Goal: Communication & Community: Answer question/provide support

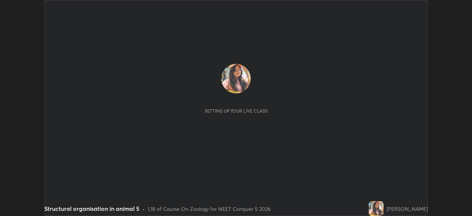
scroll to position [216, 472]
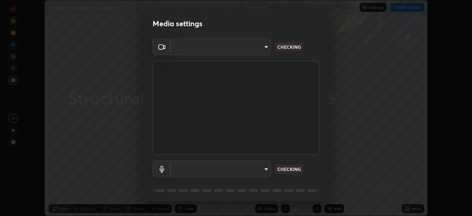
type input "35e2f390aef4a5e8a1642f6d2c68d3f89537b5076bad3eb2e0e83b12cef69a33"
click at [264, 169] on body "Erase all Structural organisation in animal 5 Recording WAS SCHEDULED TO START …" at bounding box center [236, 108] width 472 height 216
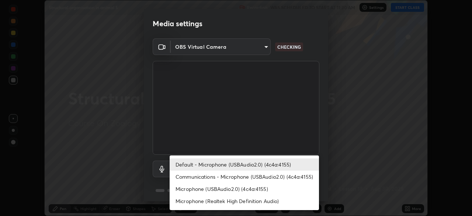
click at [230, 177] on li "Communications - Microphone (USBAudio2.0) (4c4a:4155)" at bounding box center [244, 176] width 149 height 12
type input "communications"
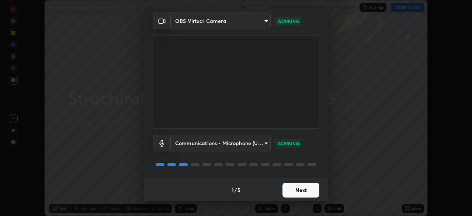
scroll to position [26, 0]
click at [288, 191] on button "Next" at bounding box center [300, 189] width 37 height 15
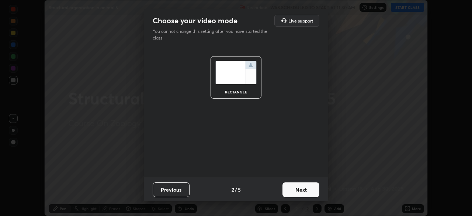
click at [290, 190] on button "Next" at bounding box center [300, 189] width 37 height 15
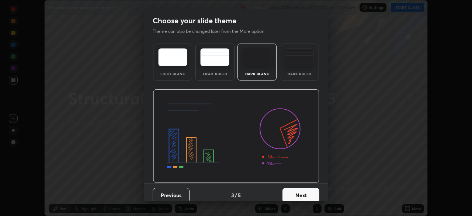
click at [291, 190] on button "Next" at bounding box center [300, 195] width 37 height 15
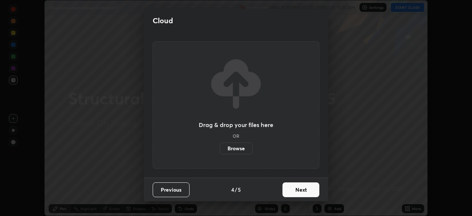
click at [291, 190] on button "Next" at bounding box center [300, 189] width 37 height 15
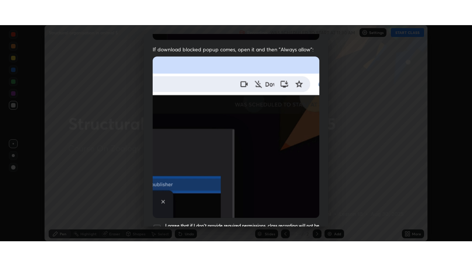
scroll to position [177, 0]
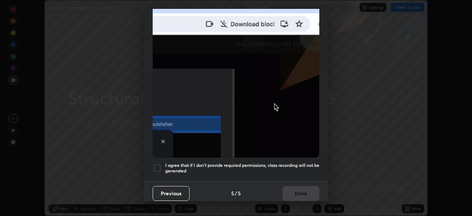
click at [160, 164] on div at bounding box center [157, 167] width 9 height 9
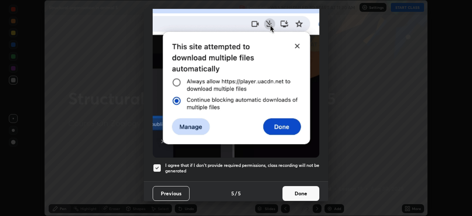
click at [287, 189] on button "Done" at bounding box center [300, 193] width 37 height 15
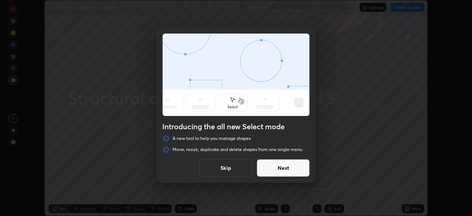
click at [237, 168] on button "Skip" at bounding box center [225, 168] width 53 height 18
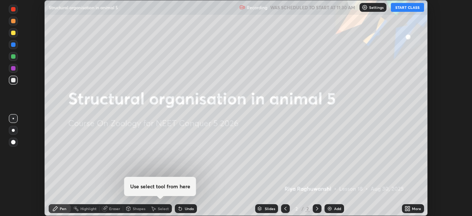
click at [401, 8] on button "START CLASS" at bounding box center [407, 7] width 33 height 9
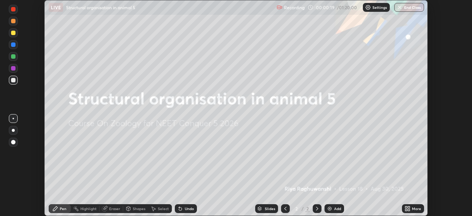
click at [409, 208] on icon at bounding box center [408, 208] width 6 height 6
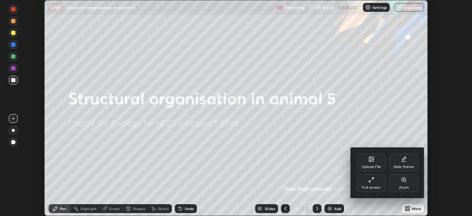
click at [371, 162] on icon at bounding box center [371, 159] width 6 height 6
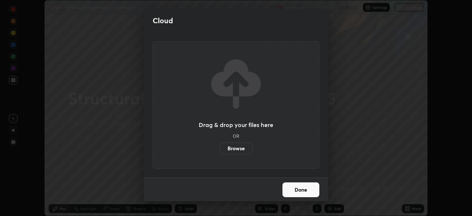
click at [231, 149] on label "Browse" at bounding box center [236, 148] width 33 height 12
click at [220, 149] on input "Browse" at bounding box center [220, 148] width 0 height 12
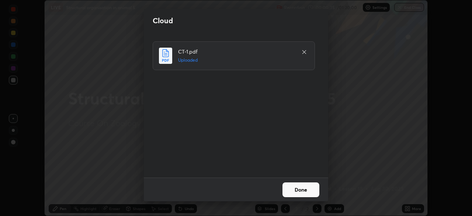
click at [293, 188] on button "Done" at bounding box center [300, 189] width 37 height 15
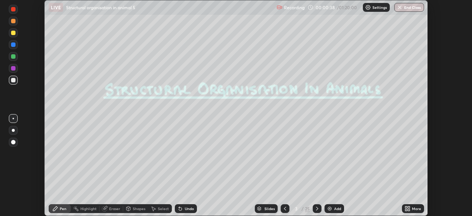
click at [284, 208] on icon at bounding box center [285, 208] width 6 height 6
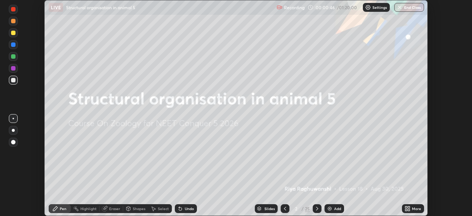
click at [406, 209] on icon at bounding box center [406, 210] width 2 height 2
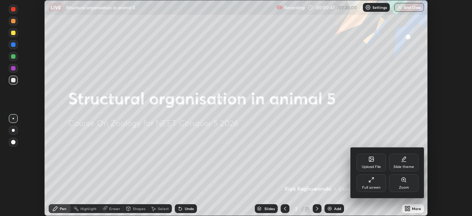
click at [372, 183] on div "Full screen" at bounding box center [372, 183] width 30 height 18
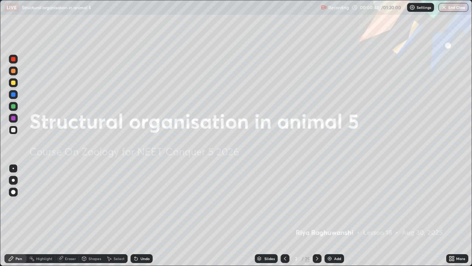
scroll to position [266, 472]
click at [269, 215] on div "Slides" at bounding box center [269, 258] width 10 height 4
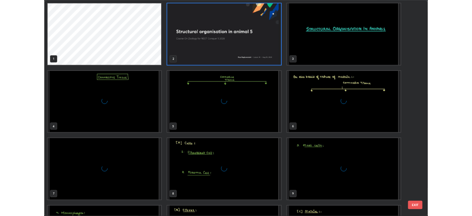
scroll to position [263, 468]
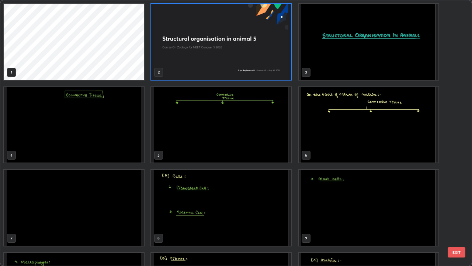
click at [323, 147] on img "grid" at bounding box center [369, 125] width 140 height 76
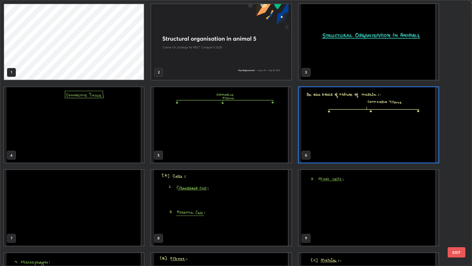
click at [329, 150] on img "grid" at bounding box center [369, 125] width 140 height 76
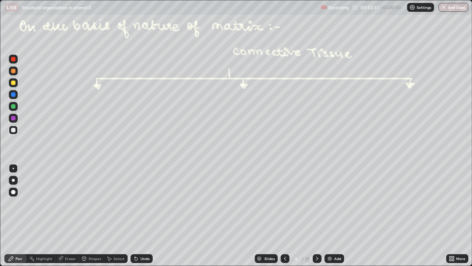
click at [14, 72] on div at bounding box center [13, 71] width 4 height 4
click at [13, 83] on div at bounding box center [13, 82] width 4 height 4
click at [13, 118] on div at bounding box center [13, 118] width 4 height 4
click at [316, 215] on icon at bounding box center [317, 258] width 6 height 6
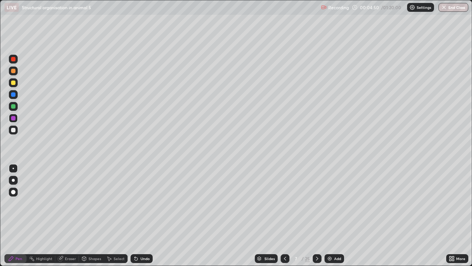
click at [13, 84] on div at bounding box center [13, 82] width 4 height 4
click at [108, 215] on icon at bounding box center [110, 258] width 4 height 4
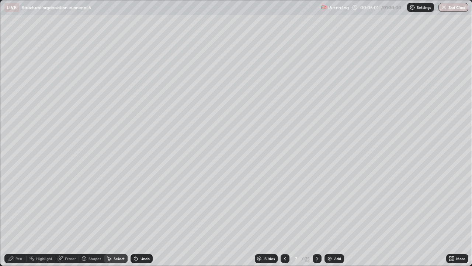
click at [96, 215] on div "Shapes" at bounding box center [91, 258] width 25 height 9
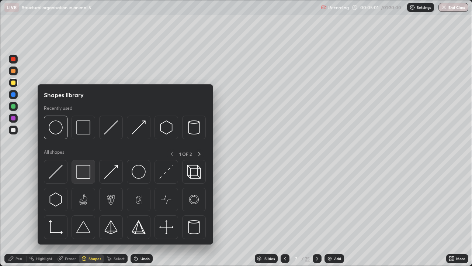
click at [87, 173] on img at bounding box center [83, 171] width 14 height 14
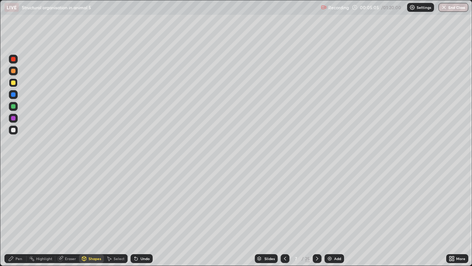
click at [115, 215] on div "Select" at bounding box center [119, 258] width 11 height 4
click at [276, 69] on div "0 ° Undo Copy Duplicate Duplicate to new slide Delete" at bounding box center [235, 132] width 471 height 265
click at [15, 215] on div "Pen" at bounding box center [18, 258] width 7 height 4
click at [13, 119] on div at bounding box center [13, 118] width 4 height 4
click at [15, 118] on div at bounding box center [13, 118] width 4 height 4
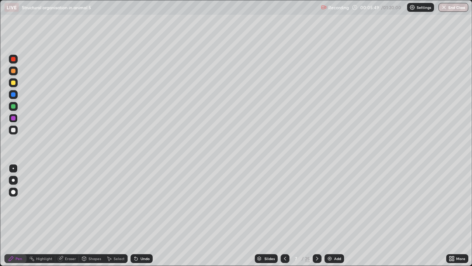
click at [92, 215] on div "Shapes" at bounding box center [95, 258] width 13 height 4
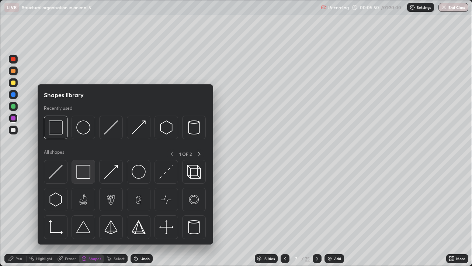
click at [86, 178] on img at bounding box center [83, 171] width 14 height 14
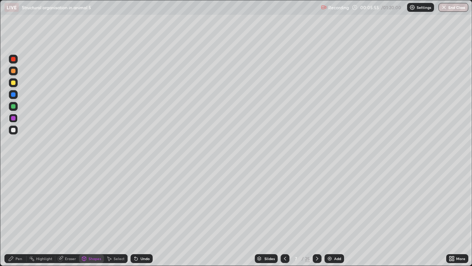
click at [12, 83] on div at bounding box center [13, 82] width 4 height 4
click at [15, 108] on div at bounding box center [13, 106] width 9 height 9
click at [11, 215] on icon at bounding box center [11, 258] width 4 height 4
click at [13, 180] on div at bounding box center [13, 179] width 3 height 3
click at [89, 215] on div "Shapes" at bounding box center [95, 258] width 13 height 4
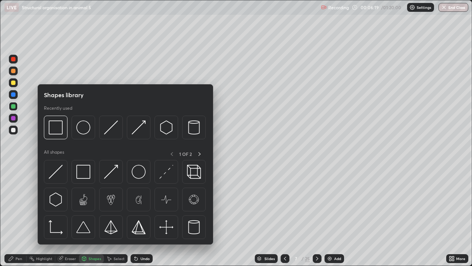
click at [87, 175] on img at bounding box center [83, 171] width 14 height 14
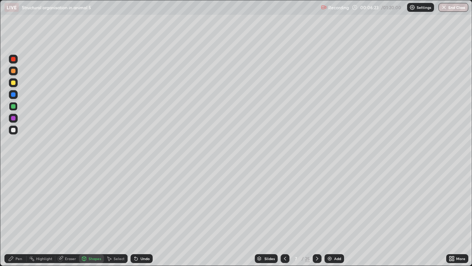
click at [15, 215] on div "Pen" at bounding box center [15, 258] width 22 height 9
click at [147, 215] on div "Undo" at bounding box center [145, 258] width 9 height 4
click at [144, 215] on div "Undo" at bounding box center [145, 258] width 9 height 4
click at [142, 215] on div "Undo" at bounding box center [145, 258] width 9 height 4
click at [141, 215] on div "Undo" at bounding box center [145, 258] width 9 height 4
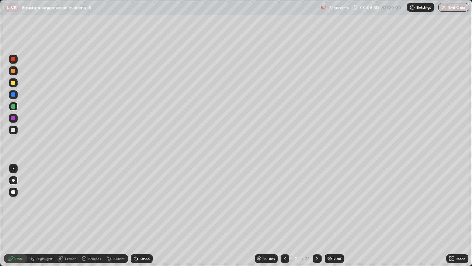
click at [87, 215] on div "Shapes" at bounding box center [91, 258] width 25 height 9
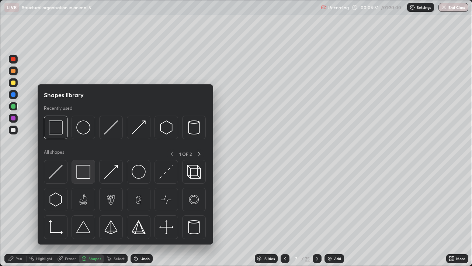
click at [84, 169] on img at bounding box center [83, 171] width 14 height 14
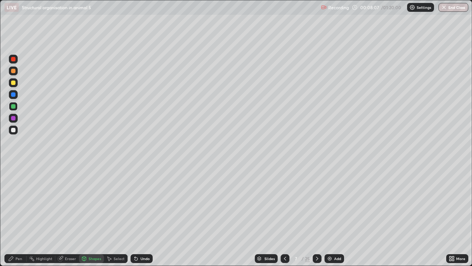
click at [14, 129] on div at bounding box center [13, 130] width 4 height 4
click at [18, 215] on div "Pen" at bounding box center [15, 258] width 22 height 9
click at [87, 215] on div "Shapes" at bounding box center [91, 258] width 25 height 9
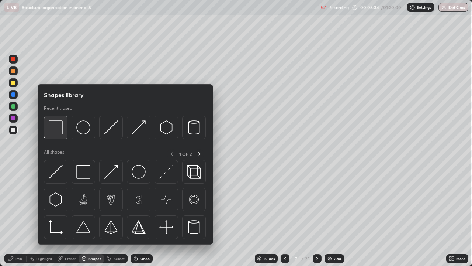
click at [56, 134] on img at bounding box center [56, 127] width 14 height 14
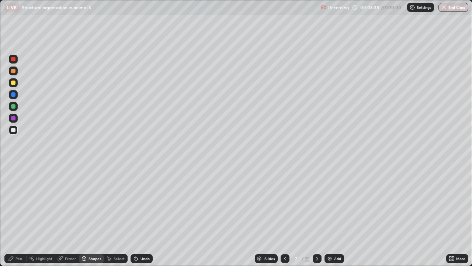
click at [15, 215] on div "Pen" at bounding box center [15, 258] width 22 height 9
click at [90, 215] on div "Shapes" at bounding box center [95, 258] width 13 height 4
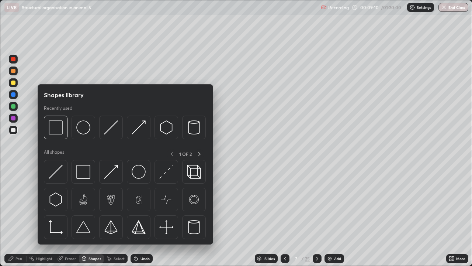
click at [82, 175] on img at bounding box center [83, 171] width 14 height 14
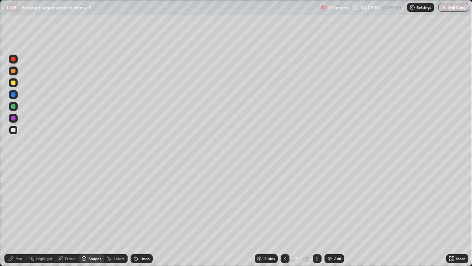
click at [19, 215] on div "Pen" at bounding box center [18, 258] width 7 height 4
click at [94, 215] on div "Shapes" at bounding box center [95, 258] width 13 height 4
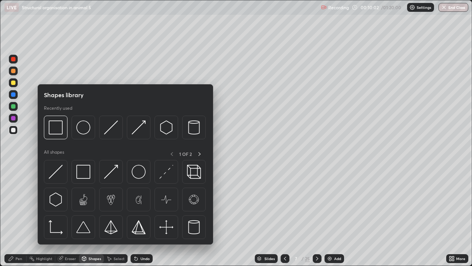
click at [83, 170] on img at bounding box center [83, 171] width 14 height 14
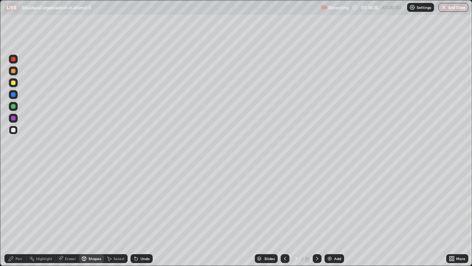
click at [317, 215] on icon at bounding box center [317, 258] width 2 height 4
click at [14, 131] on div at bounding box center [13, 130] width 4 height 4
click at [13, 215] on icon at bounding box center [11, 258] width 6 height 6
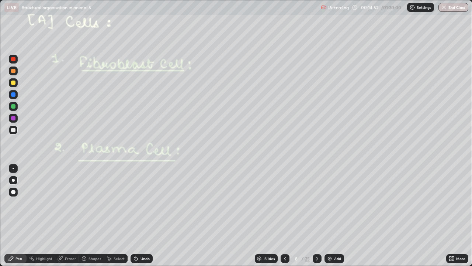
click at [13, 108] on div at bounding box center [13, 106] width 4 height 4
click at [13, 118] on div at bounding box center [13, 118] width 4 height 4
click at [11, 132] on div at bounding box center [13, 129] width 9 height 9
click at [145, 215] on div "Undo" at bounding box center [145, 258] width 9 height 4
click at [13, 119] on div at bounding box center [13, 118] width 4 height 4
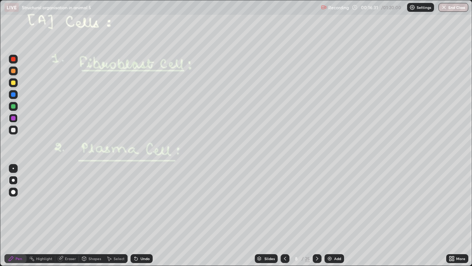
click at [17, 131] on div at bounding box center [13, 129] width 9 height 9
click at [131, 215] on div "Undo" at bounding box center [142, 258] width 22 height 9
click at [135, 215] on icon at bounding box center [135, 256] width 1 height 1
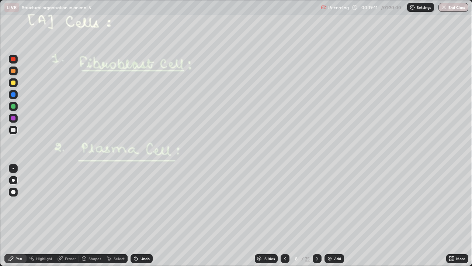
click at [316, 215] on icon at bounding box center [317, 258] width 6 height 6
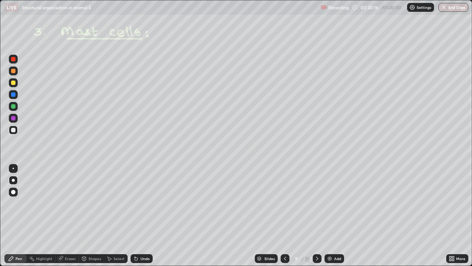
click at [141, 215] on div "Undo" at bounding box center [145, 258] width 9 height 4
click at [143, 215] on div "Undo" at bounding box center [145, 258] width 9 height 4
click at [14, 95] on div at bounding box center [13, 94] width 4 height 4
click at [14, 96] on div at bounding box center [13, 94] width 4 height 4
click at [14, 131] on div at bounding box center [13, 130] width 4 height 4
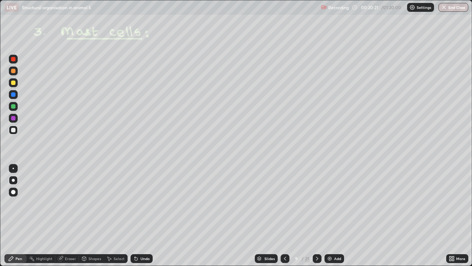
click at [13, 168] on div at bounding box center [13, 167] width 1 height 1
click at [12, 84] on div at bounding box center [13, 82] width 4 height 4
click at [13, 107] on div at bounding box center [13, 106] width 4 height 4
click at [135, 215] on icon at bounding box center [136, 258] width 3 height 3
click at [144, 215] on div "Undo" at bounding box center [145, 258] width 9 height 4
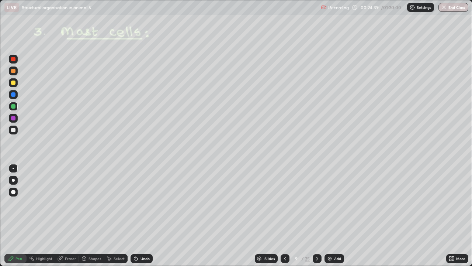
click at [148, 215] on div "Undo" at bounding box center [142, 258] width 22 height 9
click at [146, 215] on div "Undo" at bounding box center [145, 258] width 9 height 4
click at [314, 215] on div at bounding box center [317, 258] width 9 height 9
click at [15, 132] on div at bounding box center [13, 130] width 4 height 4
click at [15, 84] on div at bounding box center [13, 82] width 9 height 9
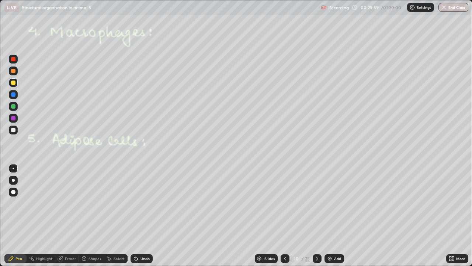
click at [15, 132] on div at bounding box center [13, 130] width 4 height 4
click at [14, 129] on div at bounding box center [13, 130] width 4 height 4
click at [135, 215] on icon at bounding box center [135, 256] width 1 height 1
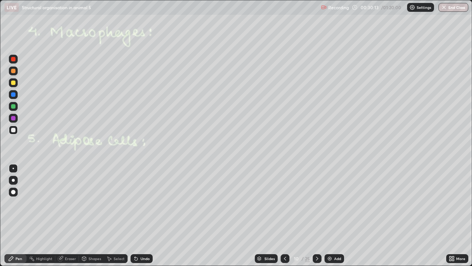
click at [134, 215] on icon at bounding box center [136, 258] width 6 height 6
click at [135, 215] on icon at bounding box center [136, 258] width 3 height 3
click at [316, 215] on icon at bounding box center [317, 258] width 6 height 6
click at [13, 83] on div at bounding box center [13, 82] width 4 height 4
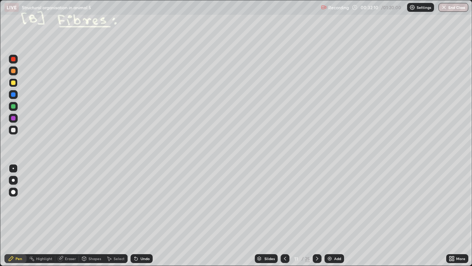
click at [13, 107] on div at bounding box center [13, 106] width 4 height 4
click at [94, 215] on div "Shapes" at bounding box center [95, 258] width 13 height 4
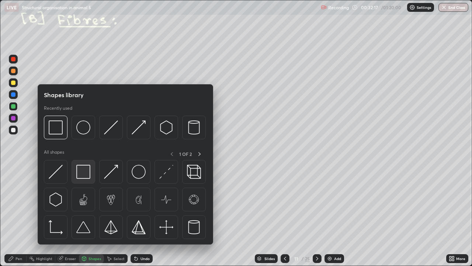
click at [86, 175] on img at bounding box center [83, 171] width 14 height 14
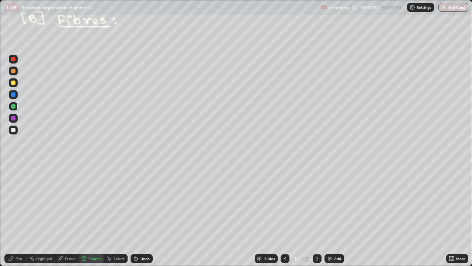
click at [21, 215] on div "Pen" at bounding box center [15, 258] width 22 height 9
click at [13, 118] on div at bounding box center [13, 118] width 4 height 4
click at [93, 215] on div "Shapes" at bounding box center [95, 258] width 13 height 4
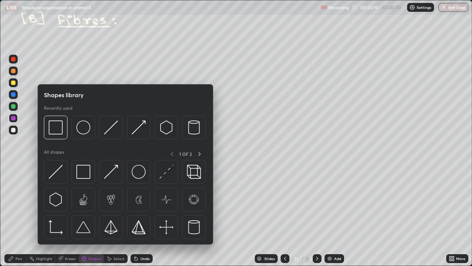
click at [91, 176] on div at bounding box center [84, 172] width 24 height 24
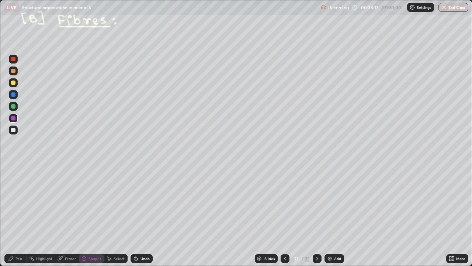
click at [17, 215] on div "Pen" at bounding box center [15, 258] width 22 height 9
click at [13, 129] on div at bounding box center [13, 130] width 4 height 4
click at [13, 180] on div at bounding box center [13, 179] width 3 height 3
click at [13, 171] on div at bounding box center [13, 168] width 9 height 9
click at [316, 215] on icon at bounding box center [317, 258] width 6 height 6
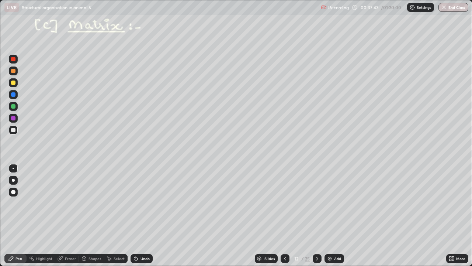
click at [319, 215] on div at bounding box center [317, 258] width 9 height 9
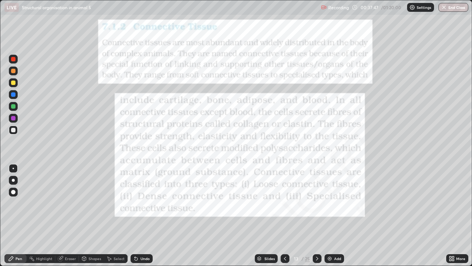
click at [15, 63] on div at bounding box center [13, 59] width 9 height 9
click at [317, 215] on icon at bounding box center [317, 258] width 6 height 6
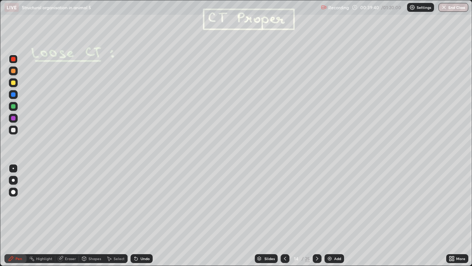
click at [14, 84] on div at bounding box center [13, 82] width 4 height 4
click at [13, 71] on div at bounding box center [13, 71] width 4 height 4
click at [13, 83] on div at bounding box center [13, 82] width 4 height 4
click at [138, 215] on icon at bounding box center [136, 258] width 6 height 6
click at [135, 215] on icon at bounding box center [136, 258] width 3 height 3
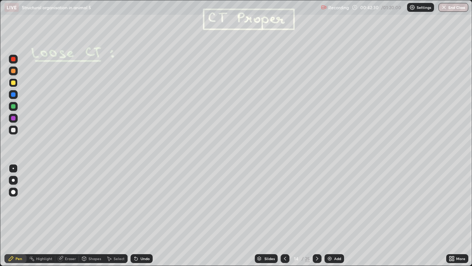
click at [316, 215] on icon at bounding box center [317, 258] width 6 height 6
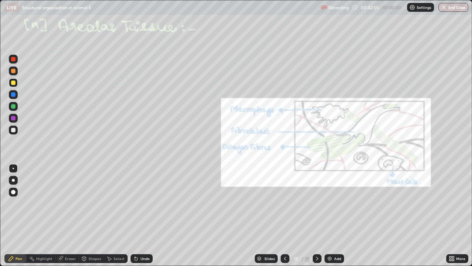
click at [284, 215] on icon at bounding box center [285, 258] width 6 height 6
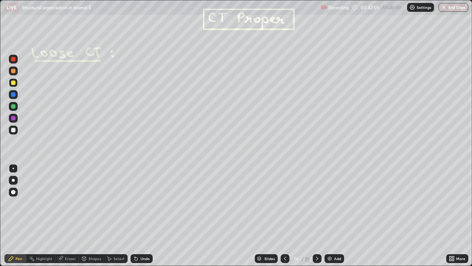
click at [317, 215] on icon at bounding box center [317, 258] width 6 height 6
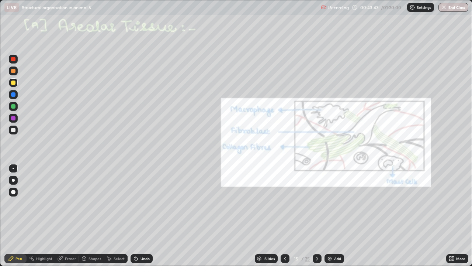
click at [13, 130] on div at bounding box center [13, 130] width 4 height 4
click at [13, 98] on div at bounding box center [13, 94] width 9 height 9
click at [135, 215] on icon at bounding box center [136, 258] width 3 height 3
click at [136, 215] on icon at bounding box center [136, 258] width 3 height 3
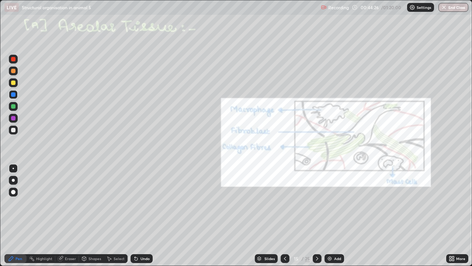
click at [135, 215] on icon at bounding box center [136, 258] width 3 height 3
click at [12, 129] on div at bounding box center [13, 130] width 4 height 4
click at [14, 96] on div at bounding box center [13, 94] width 4 height 4
click at [14, 130] on div at bounding box center [13, 130] width 4 height 4
click at [318, 215] on icon at bounding box center [317, 258] width 6 height 6
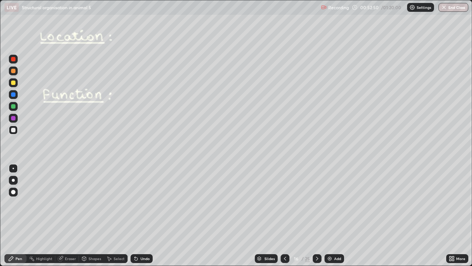
click at [14, 85] on div at bounding box center [13, 82] width 9 height 9
click at [316, 215] on icon at bounding box center [317, 258] width 6 height 6
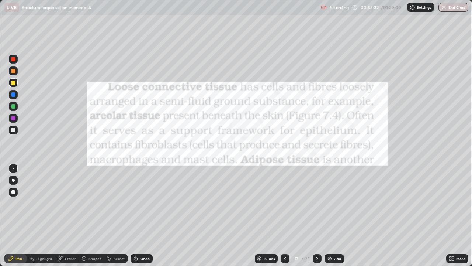
click at [13, 61] on div at bounding box center [13, 59] width 4 height 4
click at [319, 215] on div at bounding box center [317, 258] width 9 height 9
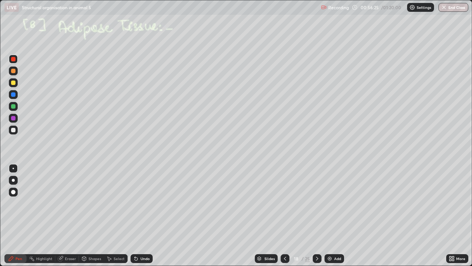
click at [15, 84] on div at bounding box center [13, 82] width 9 height 9
click at [135, 215] on icon at bounding box center [135, 256] width 1 height 1
click at [13, 71] on div at bounding box center [13, 71] width 4 height 4
click at [12, 97] on div at bounding box center [13, 94] width 9 height 9
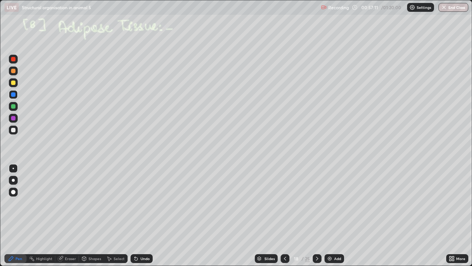
click at [12, 84] on div at bounding box center [13, 82] width 4 height 4
click at [13, 84] on div at bounding box center [13, 82] width 4 height 4
click at [138, 215] on div "Undo" at bounding box center [142, 258] width 22 height 9
click at [13, 180] on div at bounding box center [13, 179] width 3 height 3
click at [13, 129] on div at bounding box center [13, 130] width 4 height 4
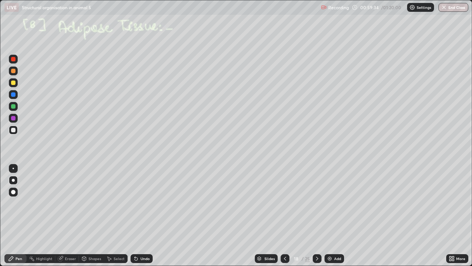
click at [149, 215] on div "Undo" at bounding box center [145, 258] width 9 height 4
click at [74, 215] on div "Eraser" at bounding box center [70, 258] width 11 height 4
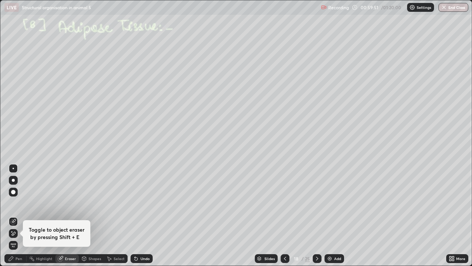
click at [17, 215] on div "Pen" at bounding box center [18, 258] width 7 height 4
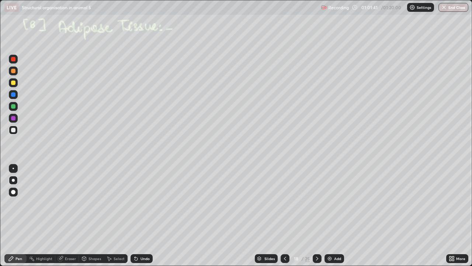
click at [320, 215] on div at bounding box center [317, 258] width 9 height 9
click at [14, 82] on div at bounding box center [13, 82] width 4 height 4
click at [14, 72] on div at bounding box center [13, 71] width 4 height 4
click at [13, 107] on div at bounding box center [13, 106] width 4 height 4
click at [86, 215] on icon at bounding box center [84, 258] width 6 height 6
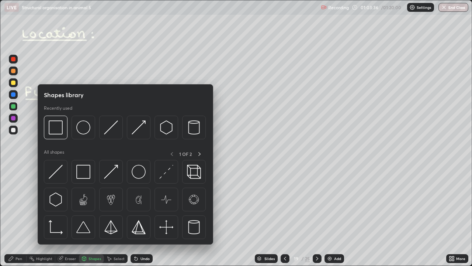
click at [64, 215] on div "Eraser" at bounding box center [67, 258] width 24 height 9
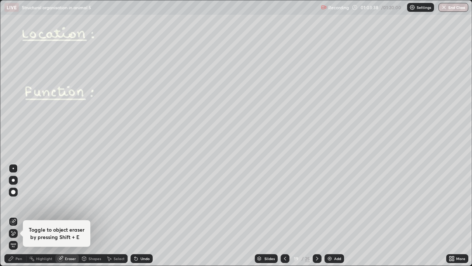
click at [12, 215] on icon at bounding box center [11, 258] width 4 height 4
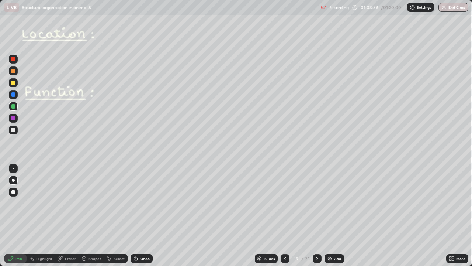
click at [13, 129] on div at bounding box center [13, 130] width 4 height 4
click at [59, 215] on icon at bounding box center [60, 258] width 5 height 5
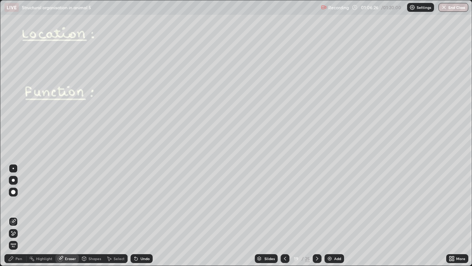
click at [13, 215] on icon at bounding box center [13, 233] width 6 height 6
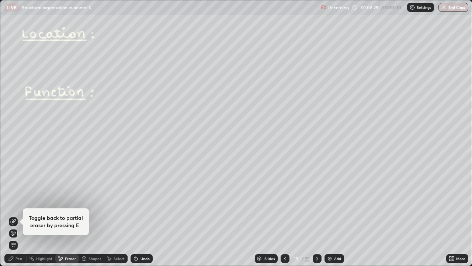
click at [12, 215] on icon at bounding box center [11, 231] width 1 height 1
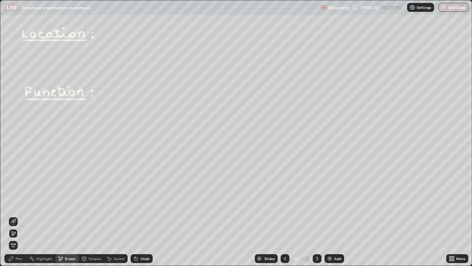
click at [11, 215] on icon at bounding box center [13, 233] width 6 height 6
click at [11, 215] on icon at bounding box center [13, 221] width 6 height 6
click at [13, 215] on icon at bounding box center [13, 233] width 6 height 6
click at [9, 215] on div at bounding box center [13, 221] width 9 height 9
click at [24, 215] on div "Pen" at bounding box center [15, 258] width 22 height 9
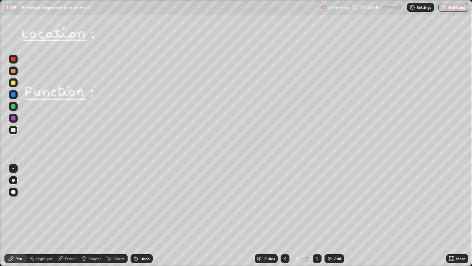
click at [16, 215] on div "Pen" at bounding box center [18, 258] width 7 height 4
click at [316, 215] on icon at bounding box center [317, 258] width 6 height 6
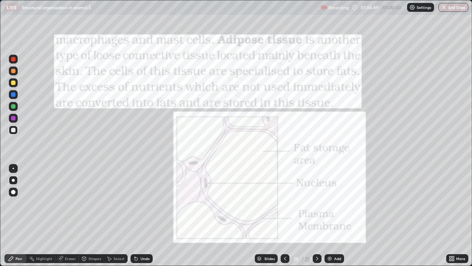
click at [14, 61] on div at bounding box center [13, 59] width 4 height 4
click at [316, 215] on icon at bounding box center [317, 258] width 2 height 4
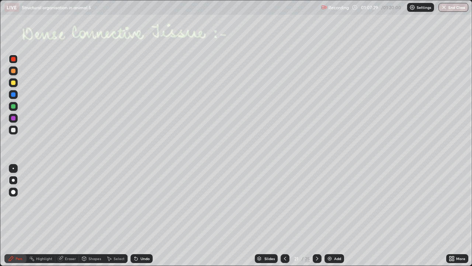
click at [316, 215] on icon at bounding box center [317, 258] width 6 height 6
click at [284, 215] on icon at bounding box center [285, 258] width 2 height 4
click at [13, 84] on div at bounding box center [13, 82] width 4 height 4
click at [13, 180] on div at bounding box center [13, 179] width 3 height 3
click at [13, 168] on div at bounding box center [13, 167] width 1 height 1
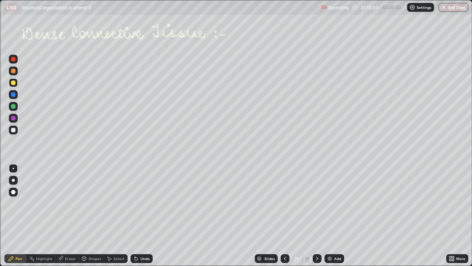
click at [14, 128] on div at bounding box center [13, 130] width 4 height 4
click at [316, 215] on icon at bounding box center [317, 258] width 6 height 6
click at [317, 215] on icon at bounding box center [317, 258] width 6 height 6
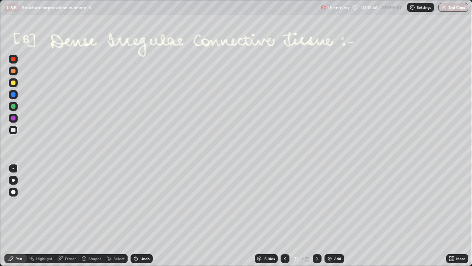
click at [317, 215] on icon at bounding box center [317, 258] width 6 height 6
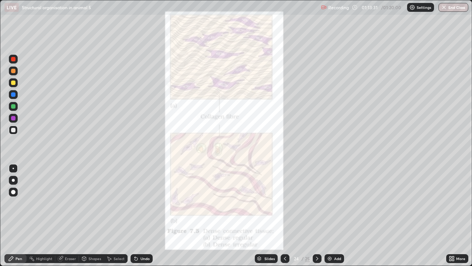
click at [285, 215] on icon at bounding box center [285, 258] width 6 height 6
click at [285, 215] on icon at bounding box center [285, 258] width 2 height 4
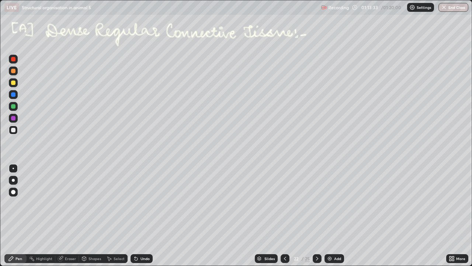
click at [13, 83] on div at bounding box center [13, 82] width 4 height 4
click at [137, 215] on div "Undo" at bounding box center [142, 258] width 22 height 9
click at [137, 215] on icon at bounding box center [136, 258] width 6 height 6
click at [135, 215] on icon at bounding box center [136, 258] width 3 height 3
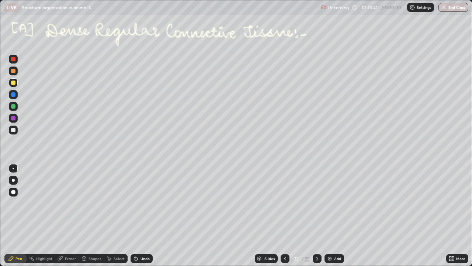
click at [135, 215] on icon at bounding box center [136, 258] width 3 height 3
click at [135, 215] on div "Undo" at bounding box center [142, 258] width 22 height 9
click at [133, 215] on div "Undo" at bounding box center [142, 258] width 22 height 9
click at [13, 119] on div at bounding box center [13, 118] width 4 height 4
click at [15, 130] on div at bounding box center [13, 130] width 4 height 4
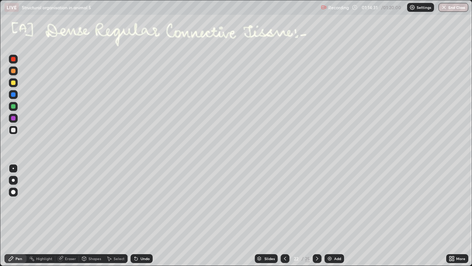
click at [13, 180] on div at bounding box center [13, 179] width 3 height 3
click at [13, 119] on div at bounding box center [13, 118] width 4 height 4
click at [13, 108] on div at bounding box center [13, 106] width 4 height 4
click at [13, 94] on div at bounding box center [13, 94] width 4 height 4
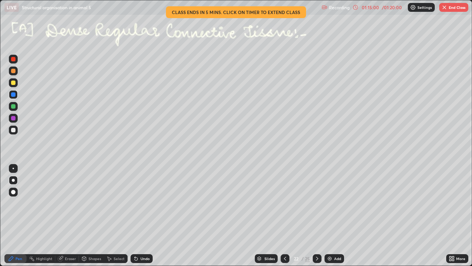
click at [13, 118] on div at bounding box center [13, 118] width 4 height 4
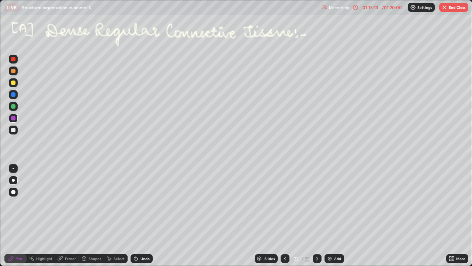
click at [15, 132] on div at bounding box center [13, 130] width 4 height 4
click at [13, 168] on div at bounding box center [13, 167] width 1 height 1
click at [445, 7] on img "button" at bounding box center [444, 7] width 6 height 6
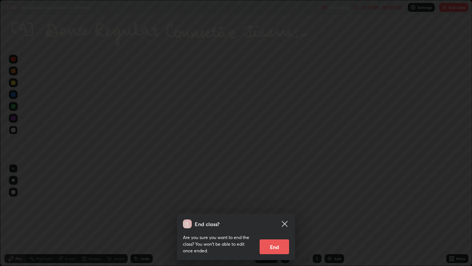
click at [281, 215] on button "End" at bounding box center [275, 246] width 30 height 15
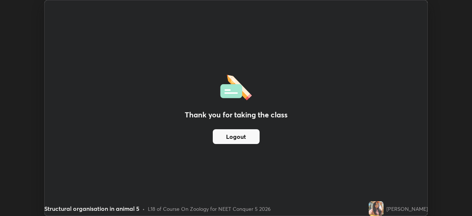
scroll to position [36664, 36407]
